Goal: Information Seeking & Learning: Find specific page/section

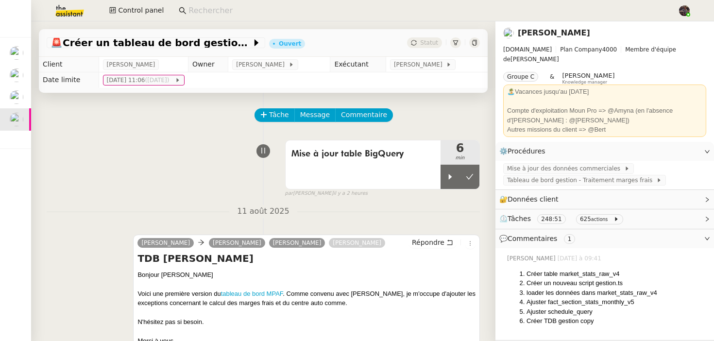
click at [146, 157] on div "Mise à jour table BigQuery 6 min false par Bert C. il y a 2 heures" at bounding box center [263, 166] width 433 height 62
click at [219, 11] on input at bounding box center [427, 10] width 479 height 13
click at [141, 157] on div "Mise à jour table BigQuery 6 min false par Bert C. il y a 2 heures" at bounding box center [263, 166] width 433 height 62
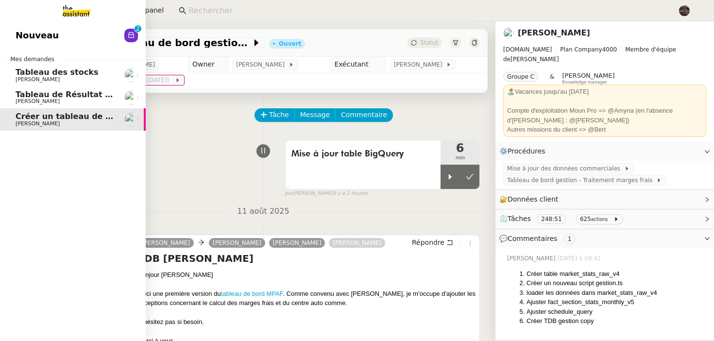
click at [16, 27] on link "Nouveau 0 1 2 3 4 5 6 7 8 9" at bounding box center [73, 35] width 146 height 22
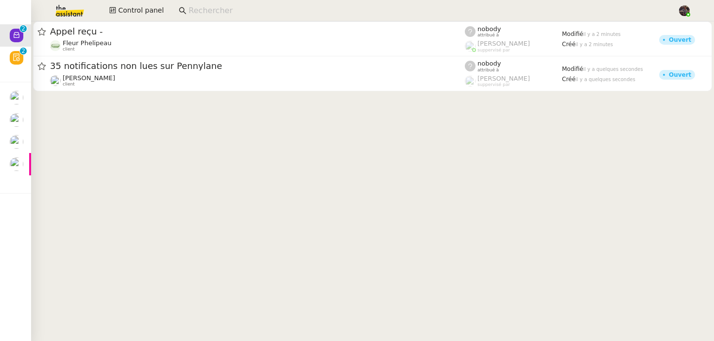
click at [249, 265] on cdk-virtual-scroll-viewport "Appel reçu - Fleur Phelipeau client nobody attribué à Romane Vachon suppervisé …" at bounding box center [372, 181] width 683 height 320
click at [255, 9] on input at bounding box center [427, 10] width 479 height 13
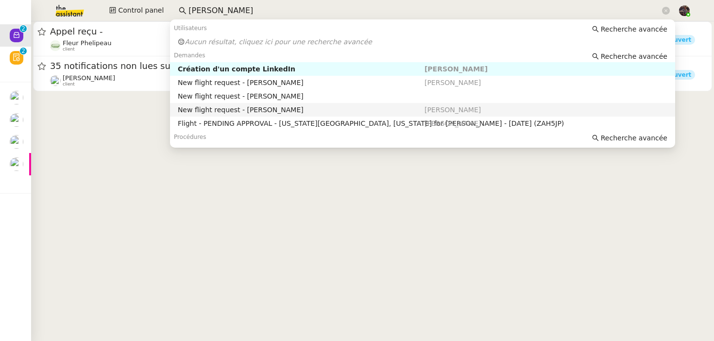
type input "alexandre za"
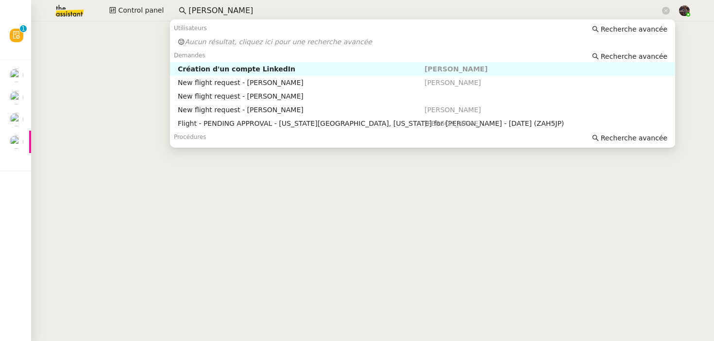
click at [131, 81] on cdk-virtual-scroll-viewport at bounding box center [372, 181] width 683 height 320
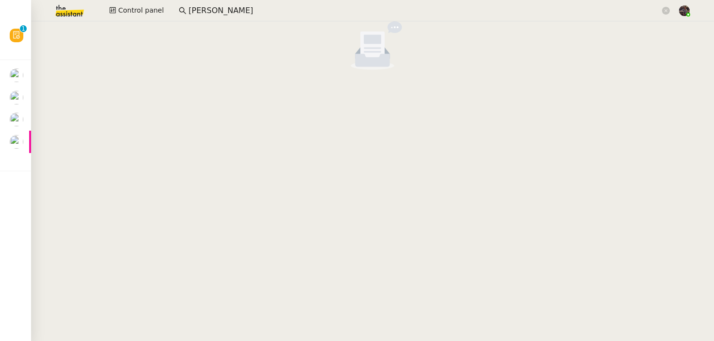
click at [237, 10] on input "alexandre za" at bounding box center [424, 10] width 472 height 13
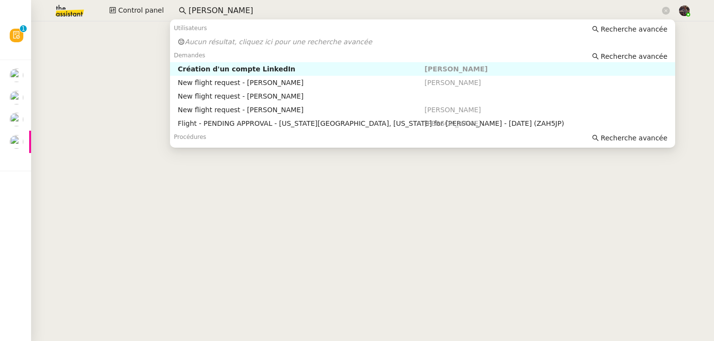
click at [237, 10] on input "alexandre za" at bounding box center [424, 10] width 472 height 13
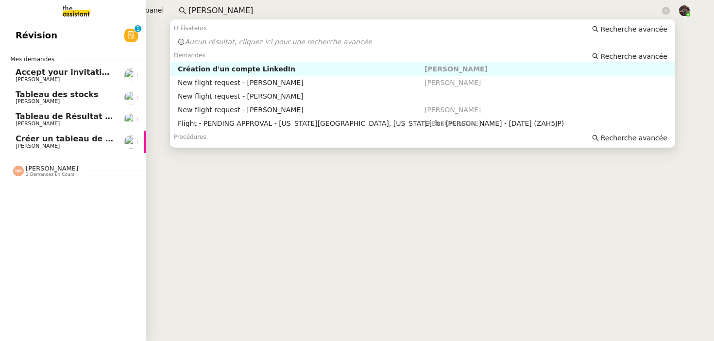
click at [48, 142] on span "Créer un tableau de bord gestion marge PAF" at bounding box center [113, 138] width 195 height 9
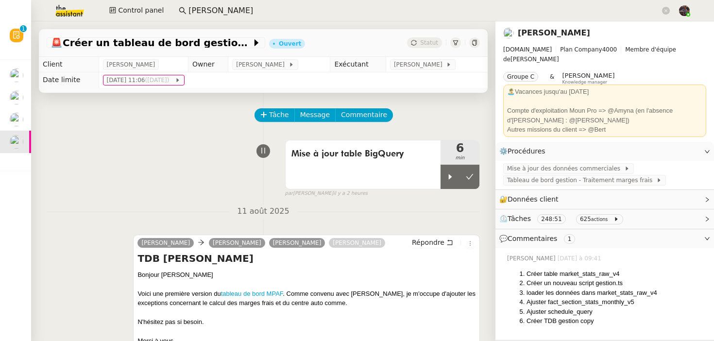
click at [557, 31] on link "[PERSON_NAME]" at bounding box center [554, 32] width 72 height 9
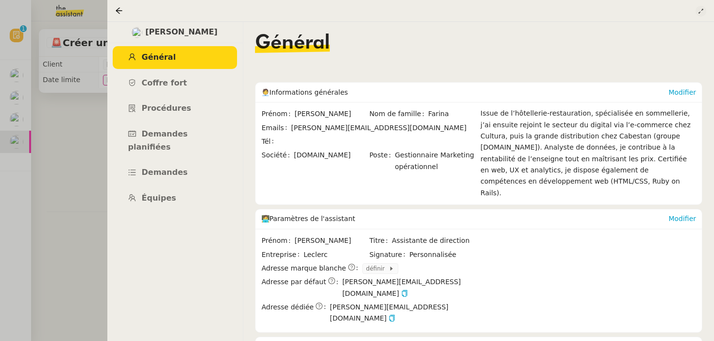
click at [699, 10] on icon at bounding box center [701, 11] width 6 height 6
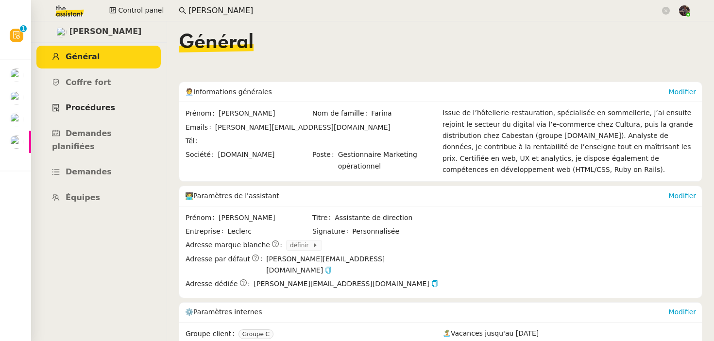
click at [100, 106] on span "Procédures" at bounding box center [91, 107] width 50 height 9
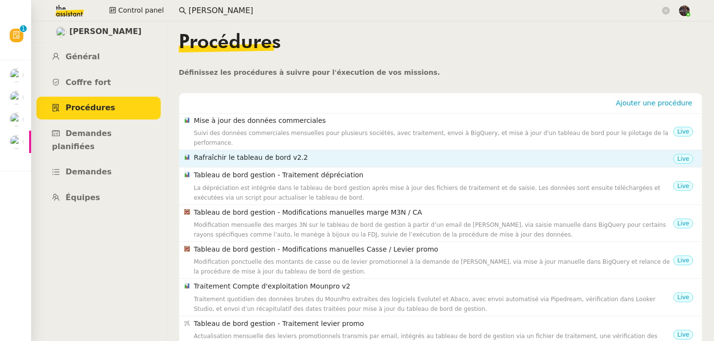
click at [386, 156] on nz-list-item "Rafraîchir le tableau de bord v2.2 Live" at bounding box center [440, 158] width 523 height 17
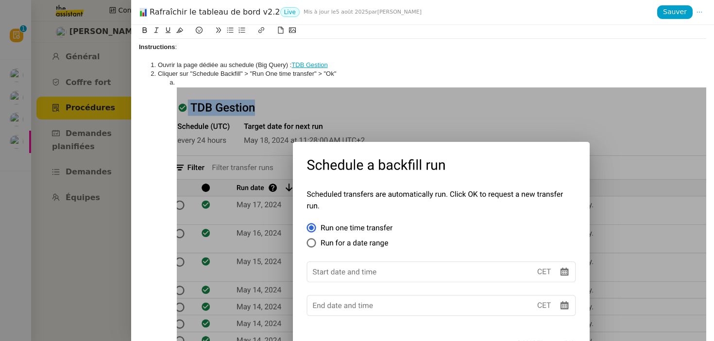
click at [96, 242] on div at bounding box center [357, 170] width 714 height 341
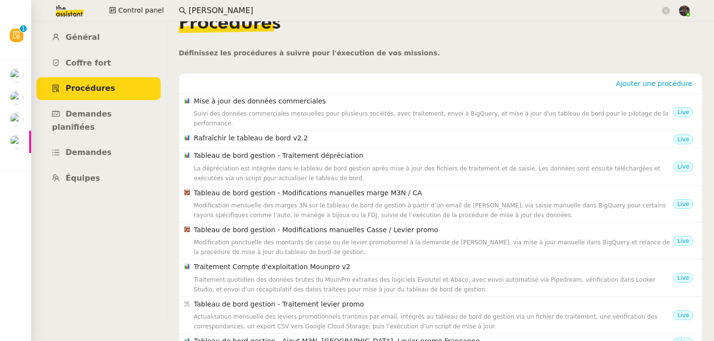
scroll to position [8, 0]
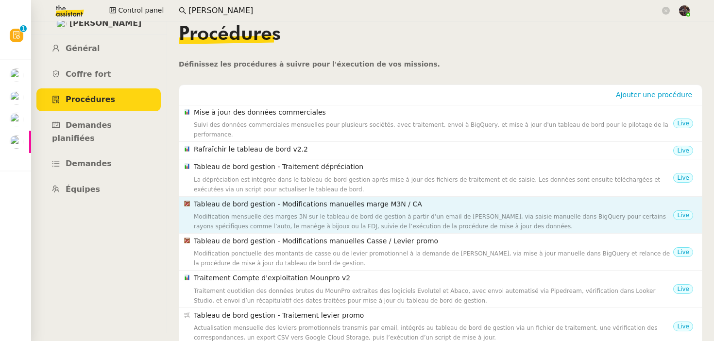
click at [308, 199] on h4 "Tableau de bord gestion - Modifications manuelles marge M3N / CA" at bounding box center [433, 204] width 479 height 11
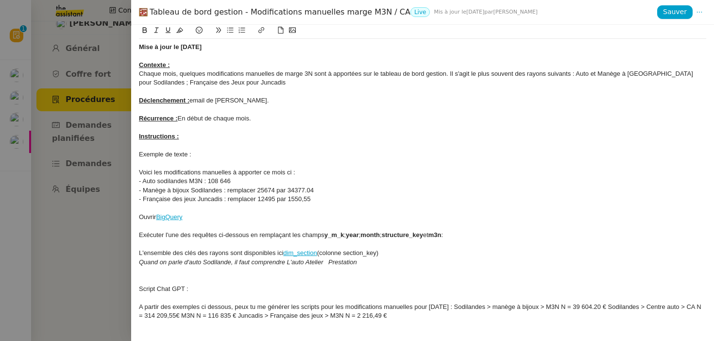
click at [70, 207] on div at bounding box center [357, 170] width 714 height 341
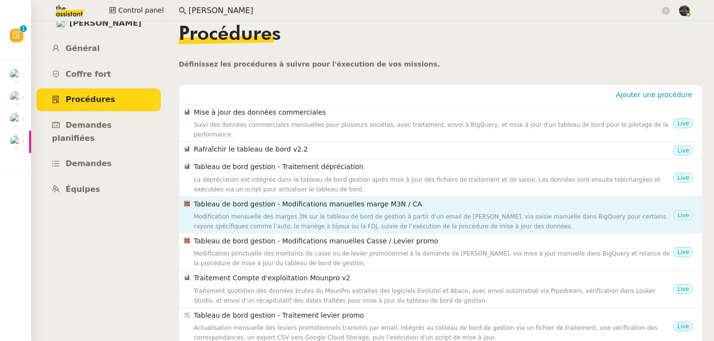
click at [246, 199] on h4 "Tableau de bord gestion - Modifications manuelles marge M3N / CA" at bounding box center [433, 204] width 479 height 11
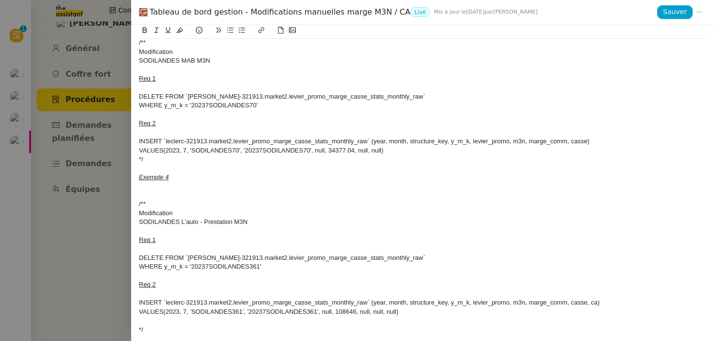
scroll to position [0, 0]
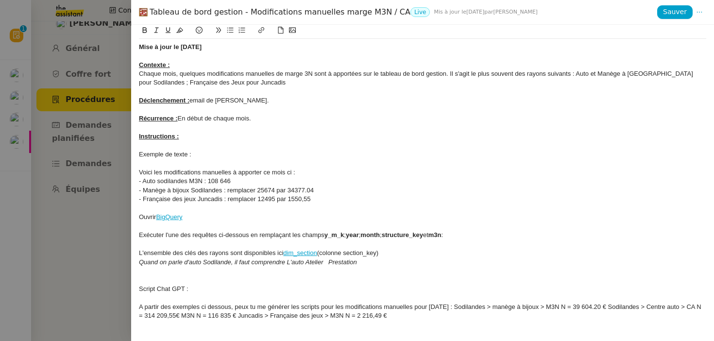
click at [98, 260] on div at bounding box center [357, 170] width 714 height 341
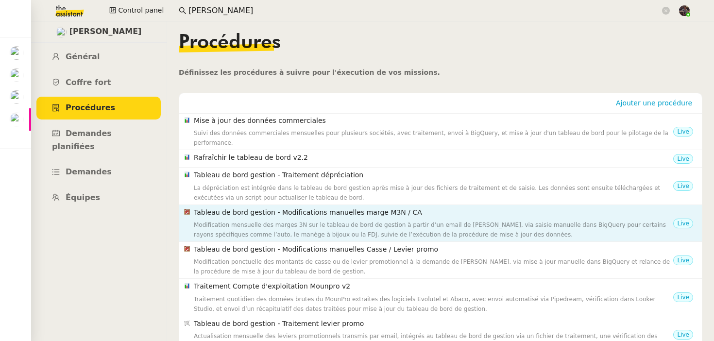
click at [414, 224] on div "Modification mensuelle des marges 3N sur le tableau de bord de gestion à partir…" at bounding box center [433, 229] width 479 height 19
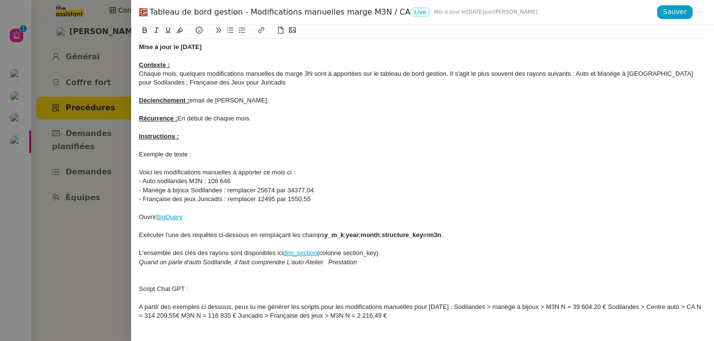
click at [188, 146] on div at bounding box center [422, 145] width 567 height 9
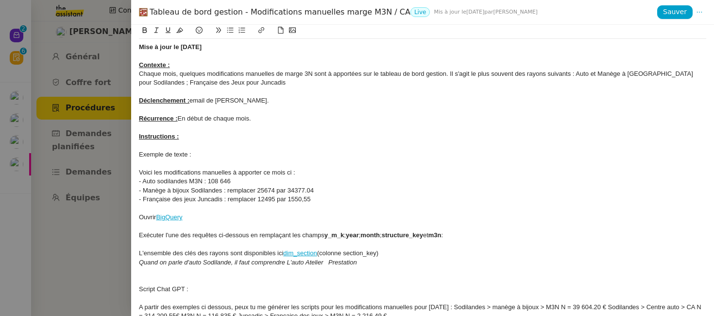
click at [99, 29] on div at bounding box center [357, 158] width 714 height 316
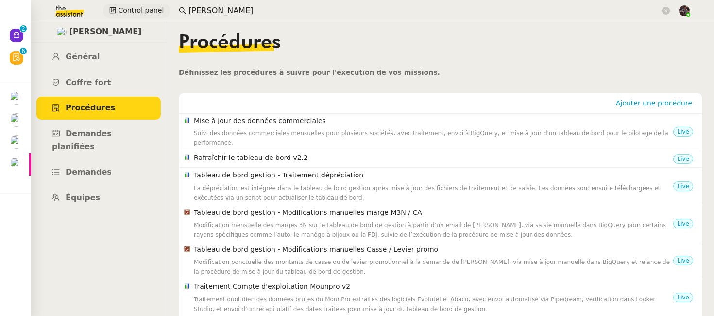
click at [133, 8] on span "Control panel" at bounding box center [141, 10] width 46 height 11
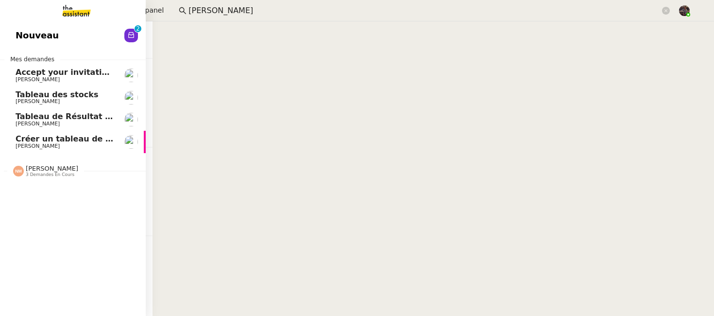
click at [20, 135] on span "Créer un tableau de bord gestion marge PAF" at bounding box center [113, 138] width 195 height 9
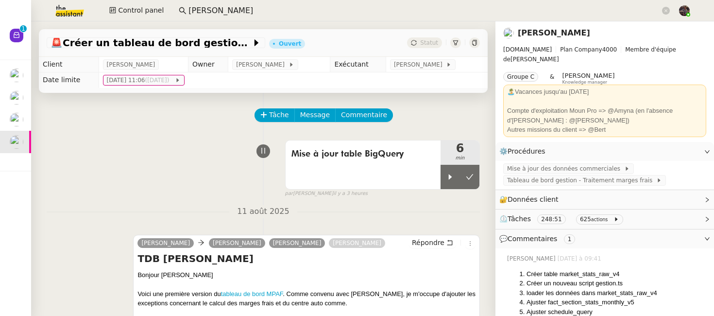
click at [216, 180] on div "Mise à jour table BigQuery 6 min false par Bert C. il y a 3 heures" at bounding box center [263, 166] width 433 height 62
click at [636, 233] on span "💬 Commentaires 1" at bounding box center [596, 238] width 195 height 11
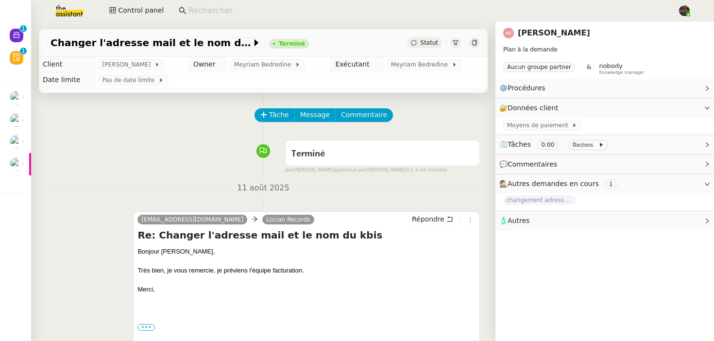
click at [563, 31] on link "[PERSON_NAME]" at bounding box center [554, 32] width 72 height 9
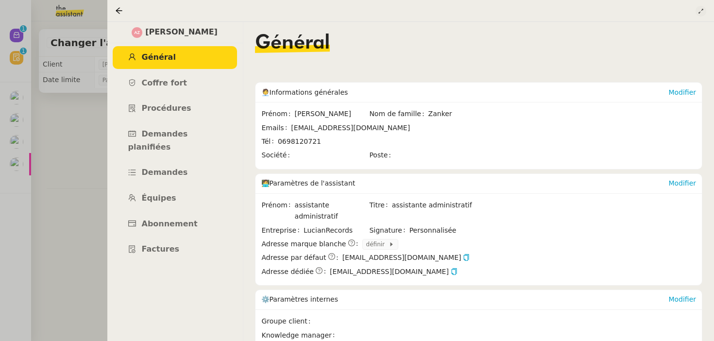
click at [699, 13] on icon at bounding box center [700, 11] width 4 height 4
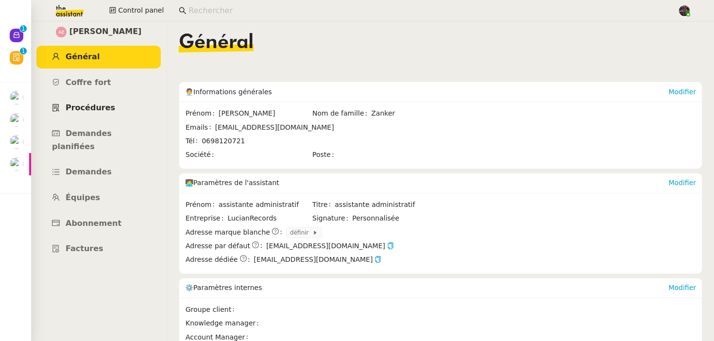
click at [96, 97] on ul "Général Coffre fort Procédures Demandes planifiées Demandes Équipes Abonnement …" at bounding box center [99, 153] width 136 height 215
click at [96, 86] on span "Coffre fort" at bounding box center [89, 82] width 46 height 9
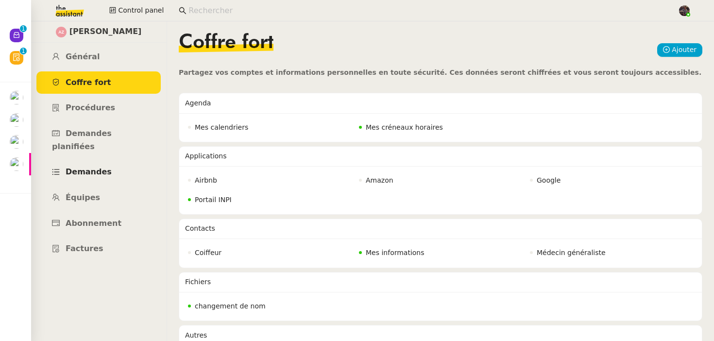
click at [98, 167] on span "Demandes" at bounding box center [89, 171] width 46 height 9
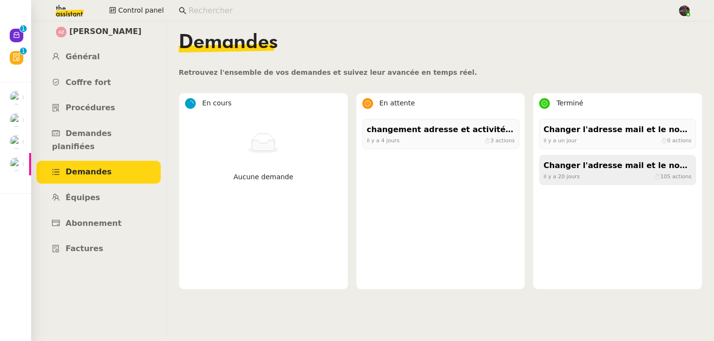
click at [569, 176] on span "il y a 20 jours" at bounding box center [561, 176] width 36 height 6
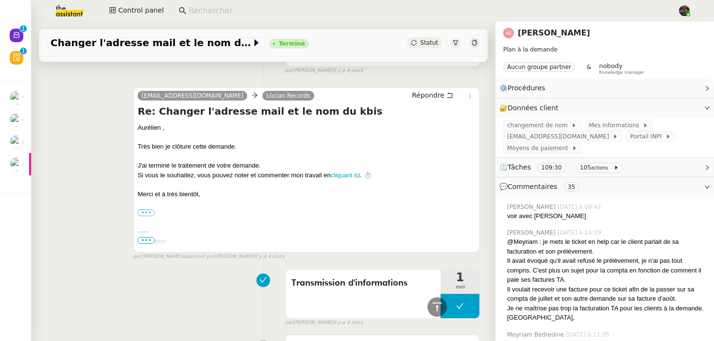
scroll to position [847, 0]
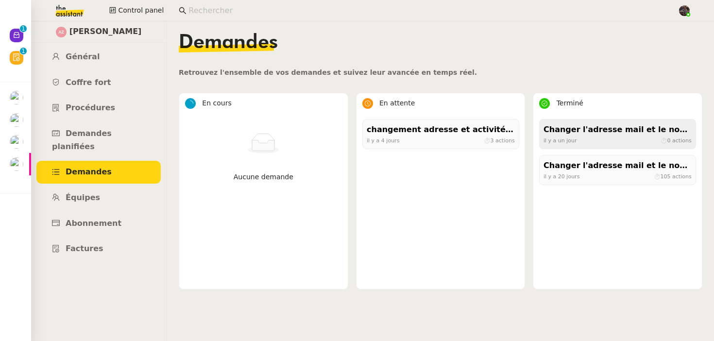
click at [565, 125] on div "Changer l'adresse mail et le nom du kbis" at bounding box center [617, 129] width 148 height 13
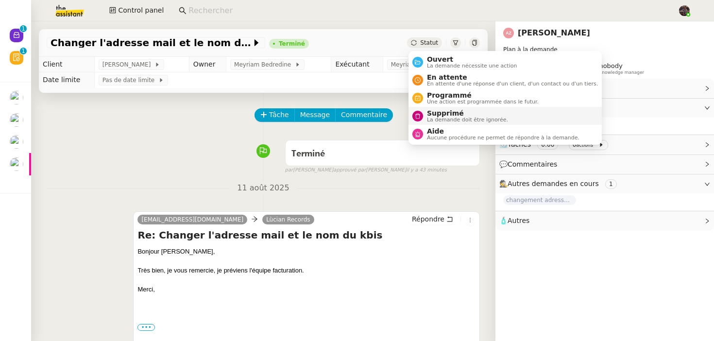
click at [436, 117] on span "La demande doit être ignorée." at bounding box center [467, 119] width 81 height 5
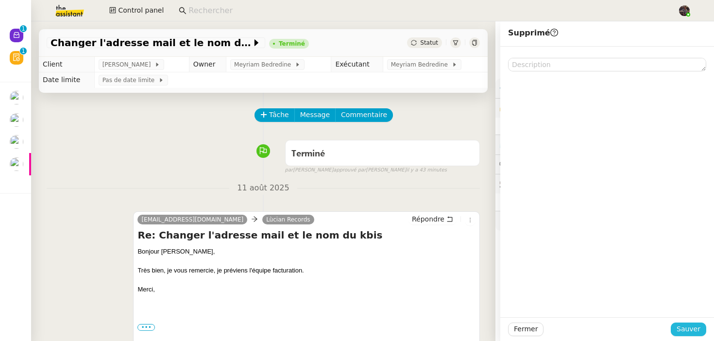
click at [694, 326] on span "Sauver" at bounding box center [688, 328] width 24 height 11
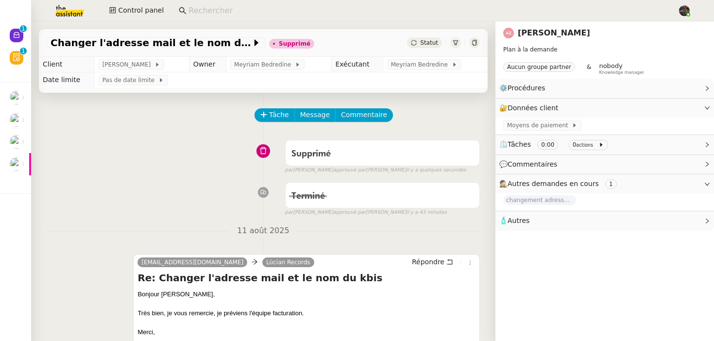
click at [564, 33] on link "[PERSON_NAME]" at bounding box center [554, 32] width 72 height 9
click at [564, 33] on nz-layout "Nouveau 0 1 2 3 4 5 6 7 8 9 Révision 0 1 2 3 4 5 6 7 8 9 Mes demandes Accept yo…" at bounding box center [357, 170] width 714 height 341
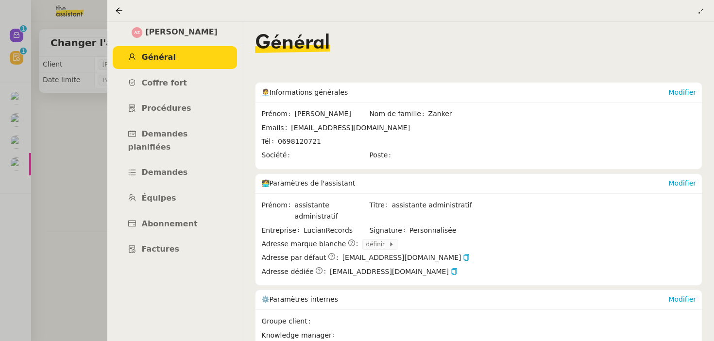
click at [183, 30] on span "[PERSON_NAME]" at bounding box center [181, 32] width 72 height 13
copy span "[PERSON_NAME]"
click at [320, 225] on span "LucianRecords" at bounding box center [336, 230] width 65 height 11
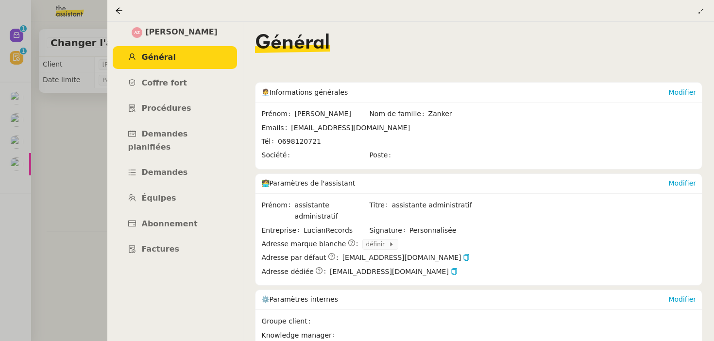
click at [320, 225] on span "LucianRecords" at bounding box center [336, 230] width 65 height 11
copy span "LucianRecords"
click at [180, 32] on span "[PERSON_NAME]" at bounding box center [181, 32] width 72 height 13
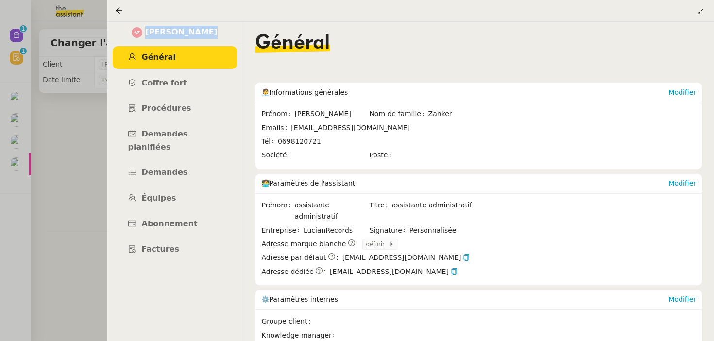
copy span "[PERSON_NAME]"
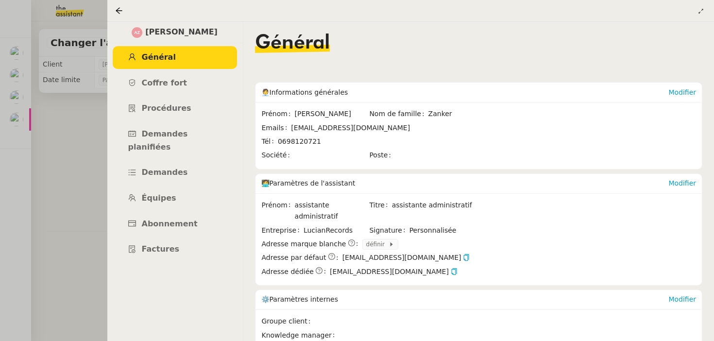
click at [93, 172] on div at bounding box center [357, 170] width 714 height 341
click at [192, 172] on ul "Général Coffre fort Procédures Demandes planifiées Demandes Équipes Abonnement …" at bounding box center [175, 153] width 136 height 215
click at [190, 162] on link "Demandes" at bounding box center [175, 172] width 124 height 23
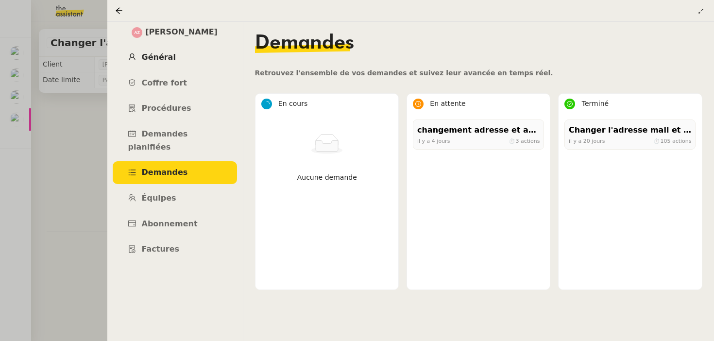
click at [165, 56] on span "Général" at bounding box center [159, 56] width 34 height 9
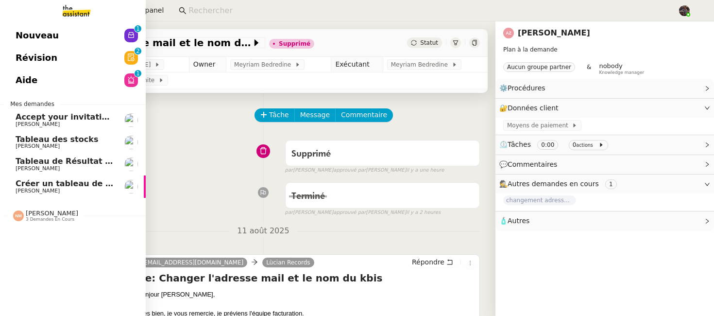
click at [27, 51] on span "Révision" at bounding box center [37, 58] width 42 height 15
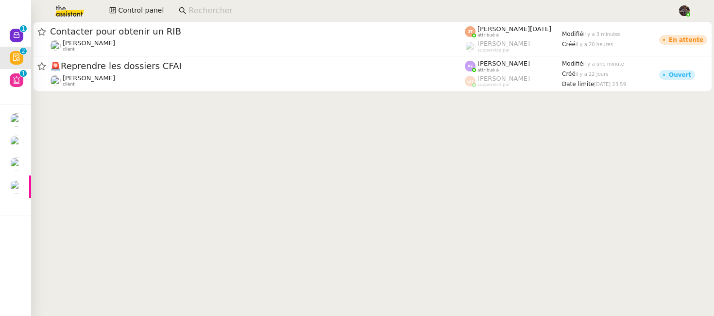
click at [207, 150] on cdk-virtual-scroll-viewport "Contacter pour obtenir un RIB Lydie Laulon client Jean-Noël De Tinguy attribué …" at bounding box center [372, 168] width 683 height 294
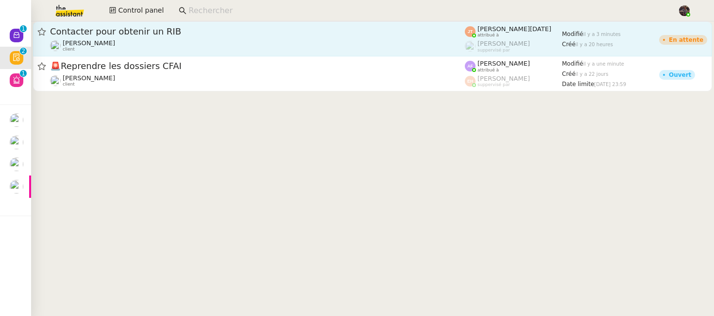
click at [162, 36] on div "Contacter pour obtenir un RIB" at bounding box center [257, 32] width 415 height 12
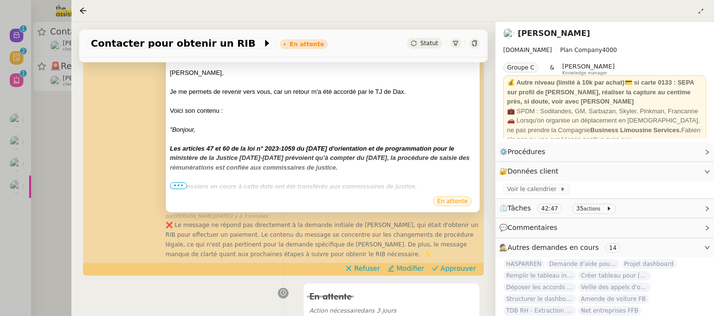
scroll to position [161, 0]
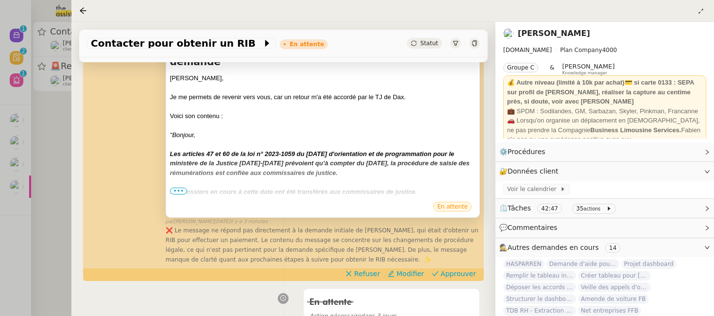
click at [181, 190] on span "•••" at bounding box center [178, 190] width 17 height 7
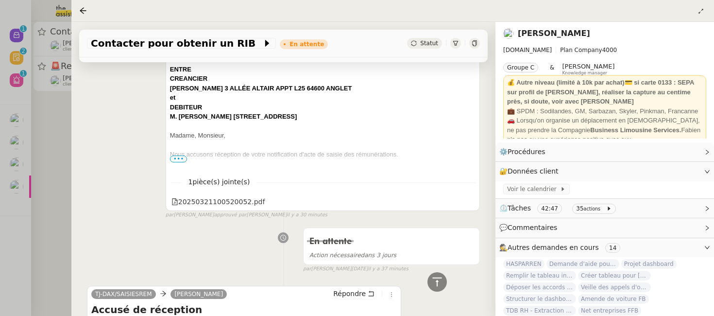
scroll to position [1360, 0]
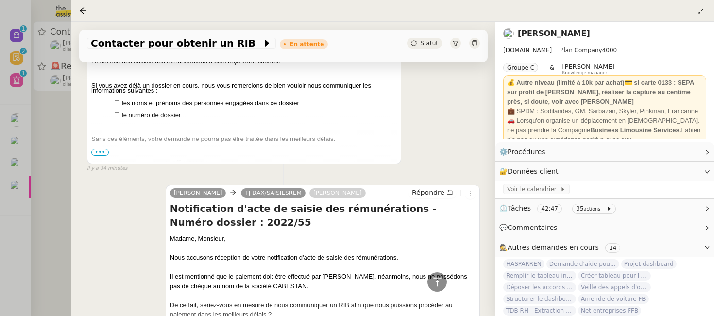
click at [34, 122] on div at bounding box center [357, 158] width 714 height 316
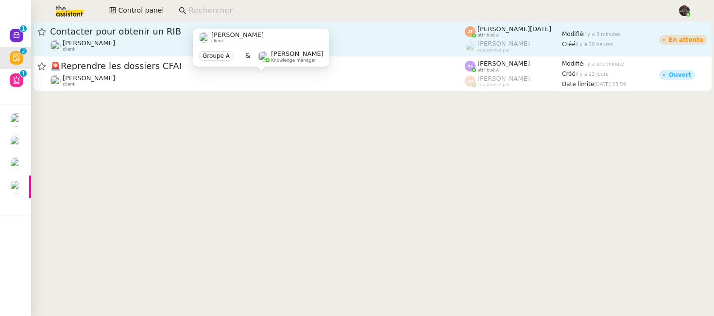
click at [114, 41] on div "Lydie Laulon client" at bounding box center [257, 45] width 415 height 13
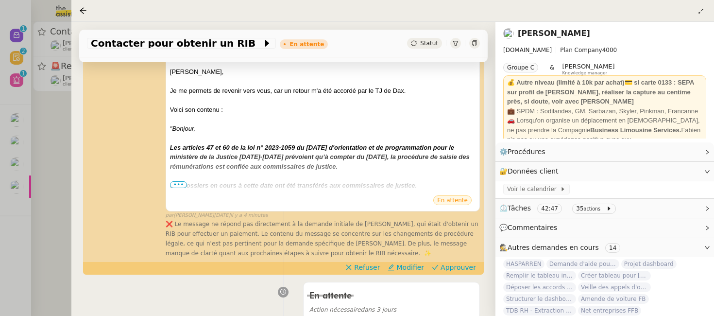
scroll to position [153, 0]
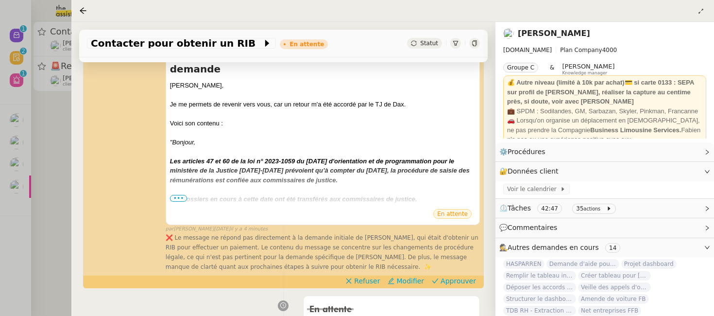
click at [55, 208] on div at bounding box center [357, 158] width 714 height 316
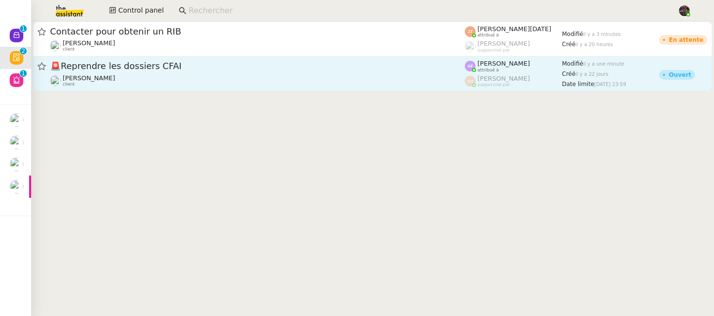
click at [102, 87] on link "🚨 Reprendre les dossiers CFAI Gabrielle Tavernier client Anna Florent attribué …" at bounding box center [372, 73] width 679 height 35
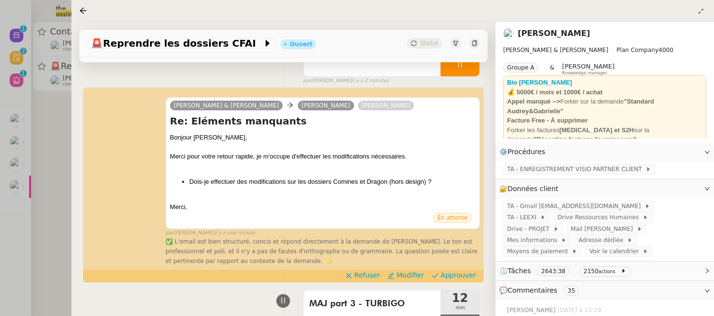
scroll to position [118, 0]
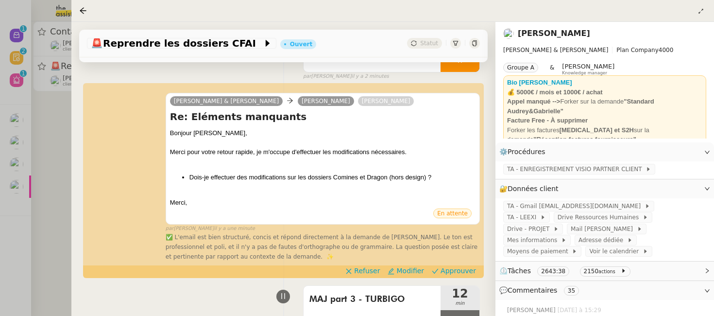
click at [27, 186] on div at bounding box center [357, 158] width 714 height 316
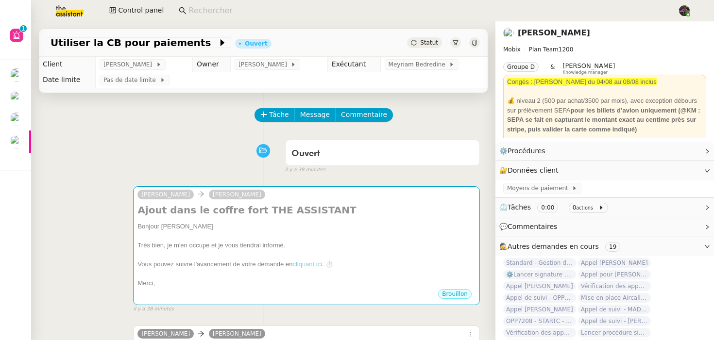
click at [539, 32] on link "Florian Parant" at bounding box center [554, 32] width 72 height 9
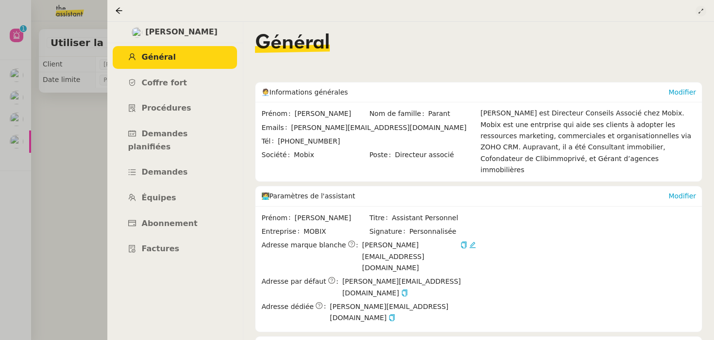
click at [700, 11] on icon at bounding box center [701, 11] width 6 height 6
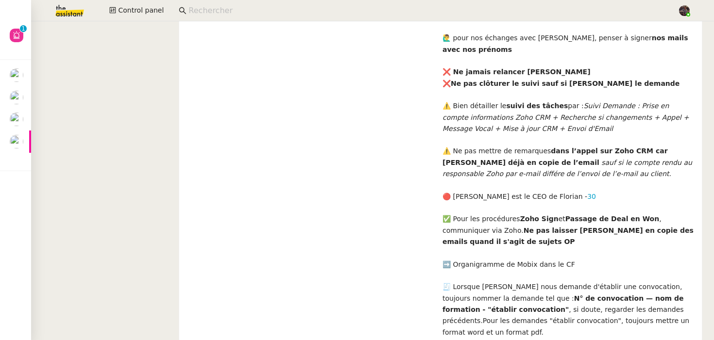
scroll to position [504, 0]
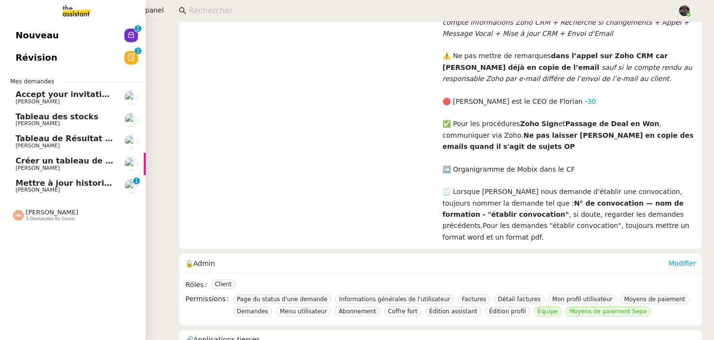
click at [34, 172] on link "Créer un tableau de bord gestion marge PAF Guillaume Farina" at bounding box center [73, 164] width 146 height 22
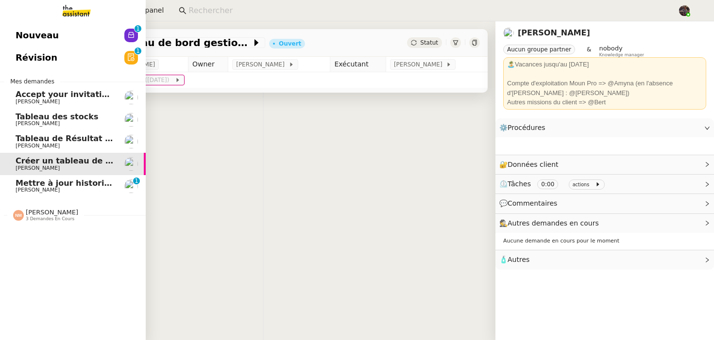
click at [37, 182] on span "Mettre à jour historique Abaco Exercice 2024 - 2025" at bounding box center [138, 183] width 244 height 9
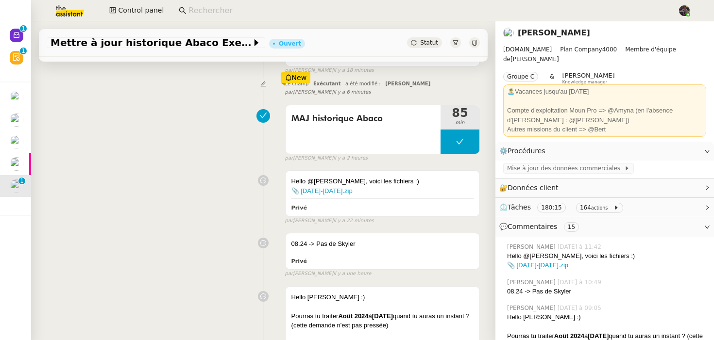
scroll to position [154, 0]
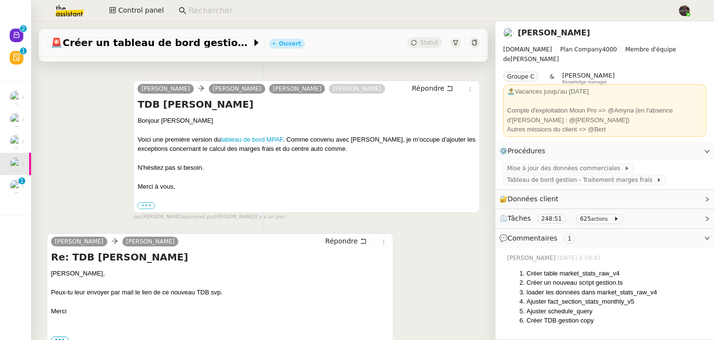
click at [192, 7] on input at bounding box center [427, 10] width 479 height 13
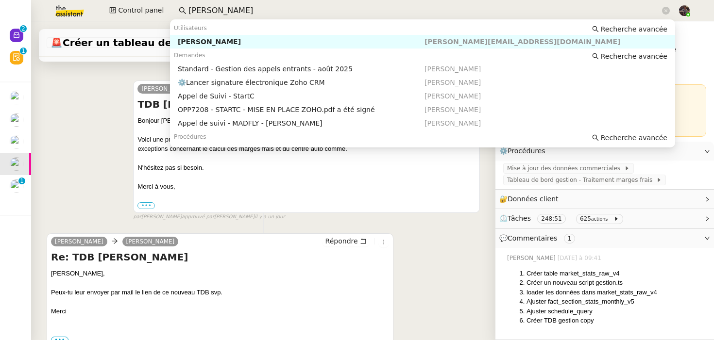
click at [194, 42] on div "Florian Parant" at bounding box center [301, 41] width 247 height 9
type input "florian parant"
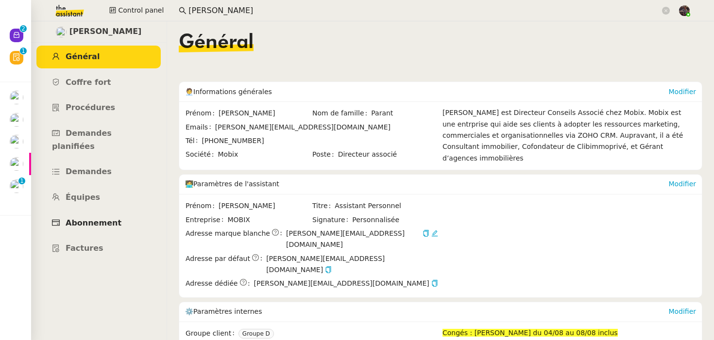
click at [85, 219] on span "Abonnement" at bounding box center [94, 223] width 56 height 9
